Goal: Task Accomplishment & Management: Use online tool/utility

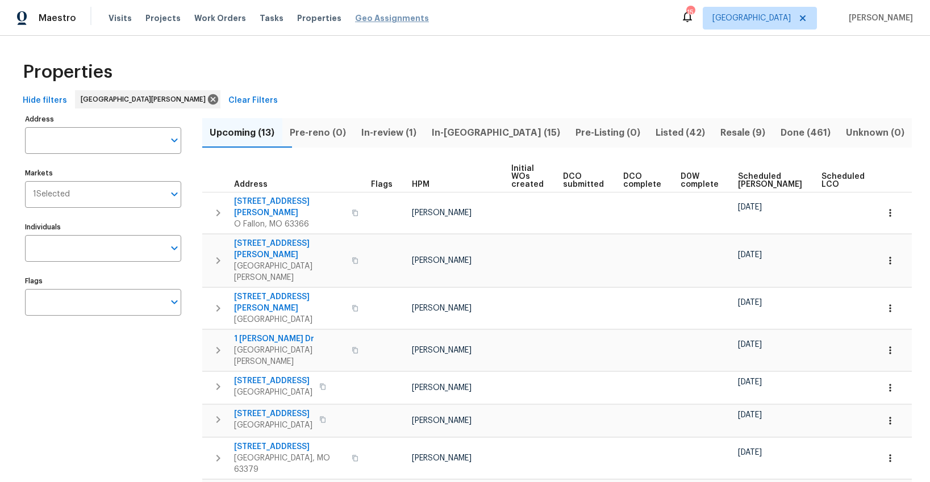
scroll to position [2, 0]
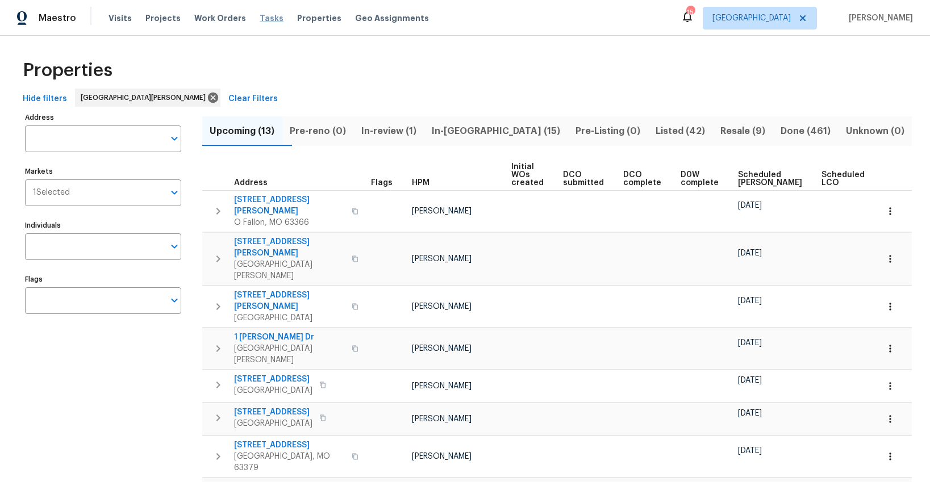
click at [265, 17] on span "Tasks" at bounding box center [272, 18] width 24 height 8
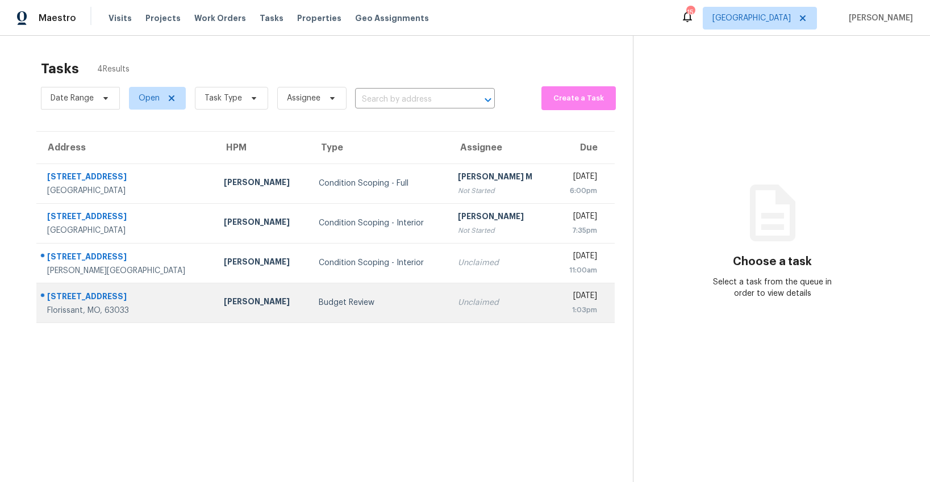
click at [319, 297] on div "Budget Review" at bounding box center [379, 302] width 121 height 11
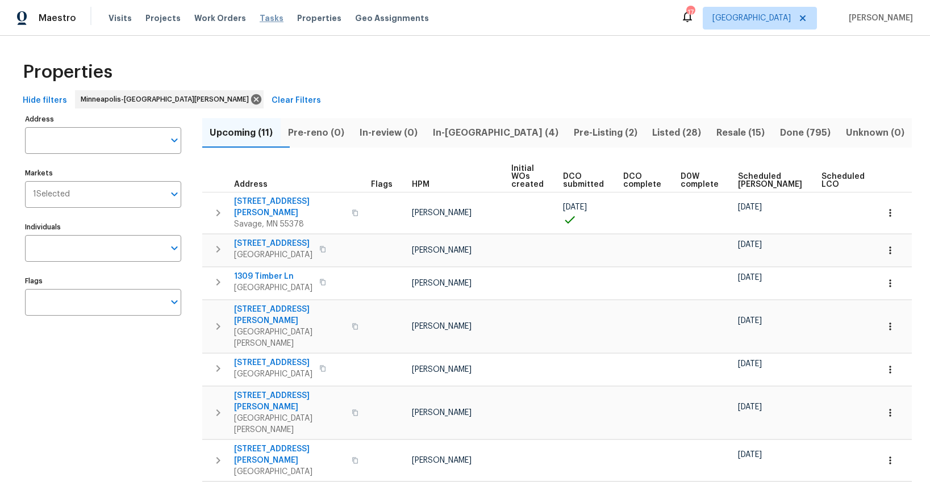
click at [260, 20] on span "Tasks" at bounding box center [272, 18] width 24 height 8
